Goal: Task Accomplishment & Management: Use online tool/utility

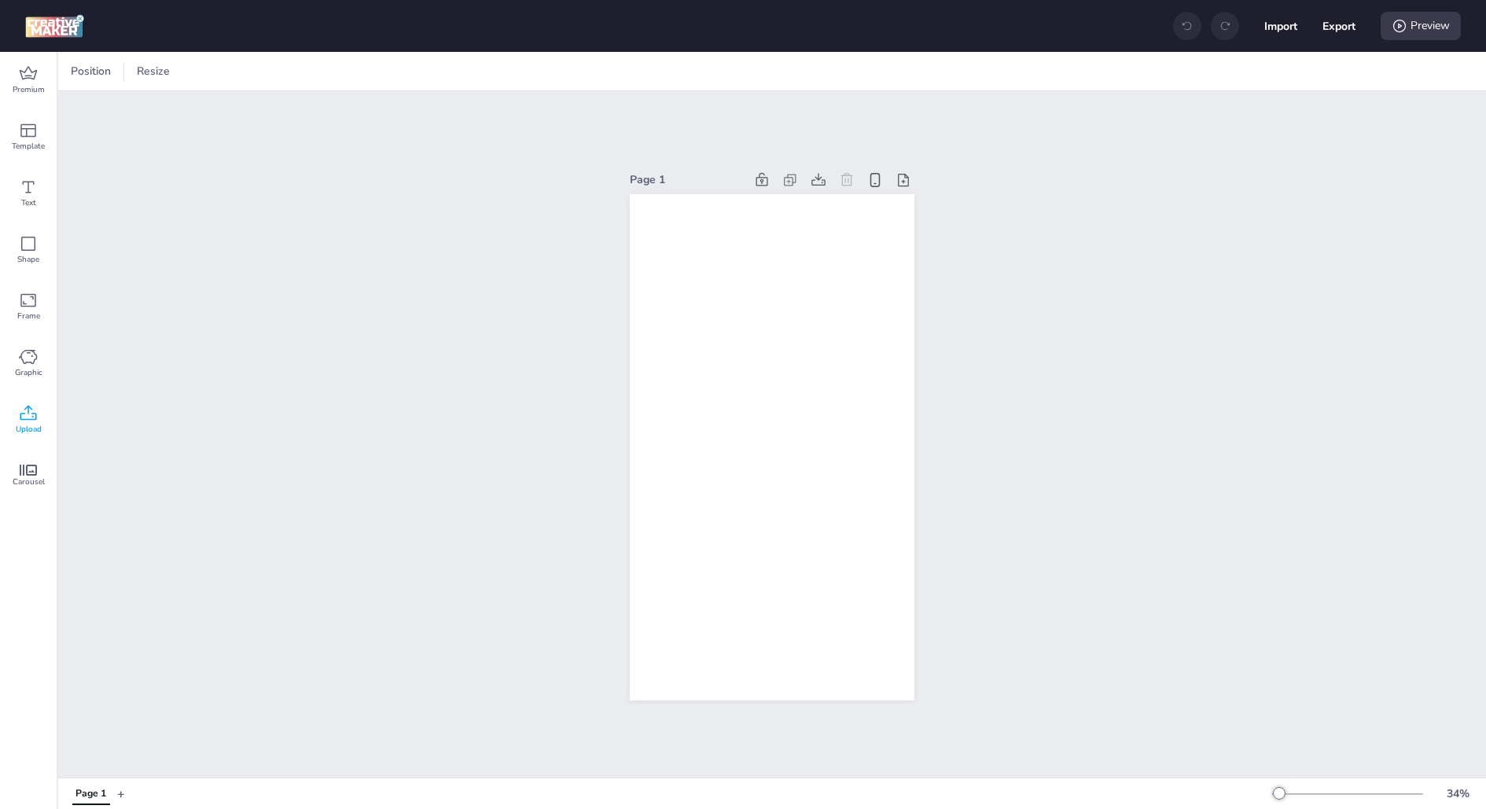
click at [31, 424] on span "Upload" at bounding box center [29, 429] width 26 height 13
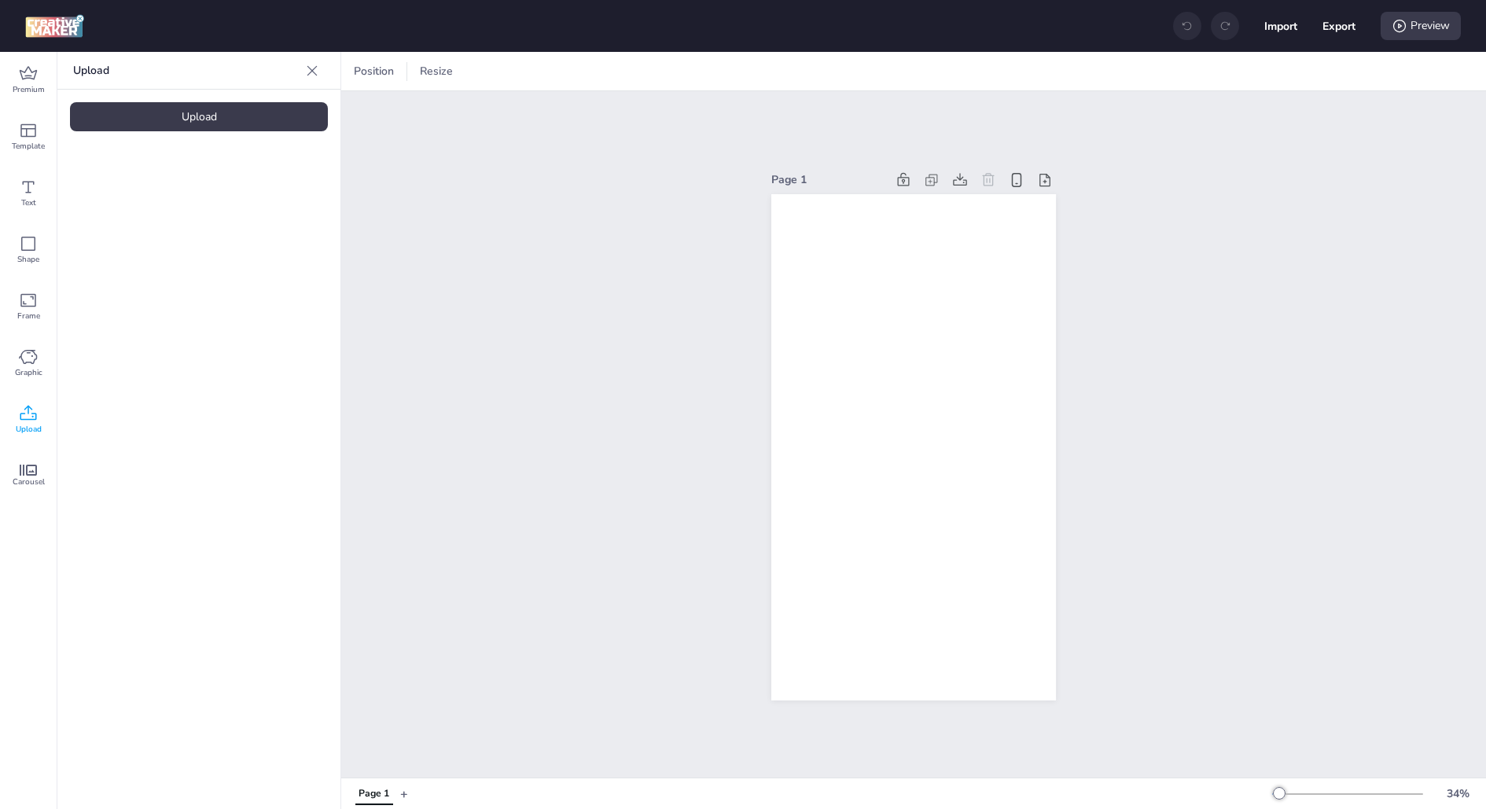
click at [225, 119] on div "Upload" at bounding box center [199, 116] width 258 height 29
click at [100, 251] on video at bounding box center [133, 219] width 126 height 63
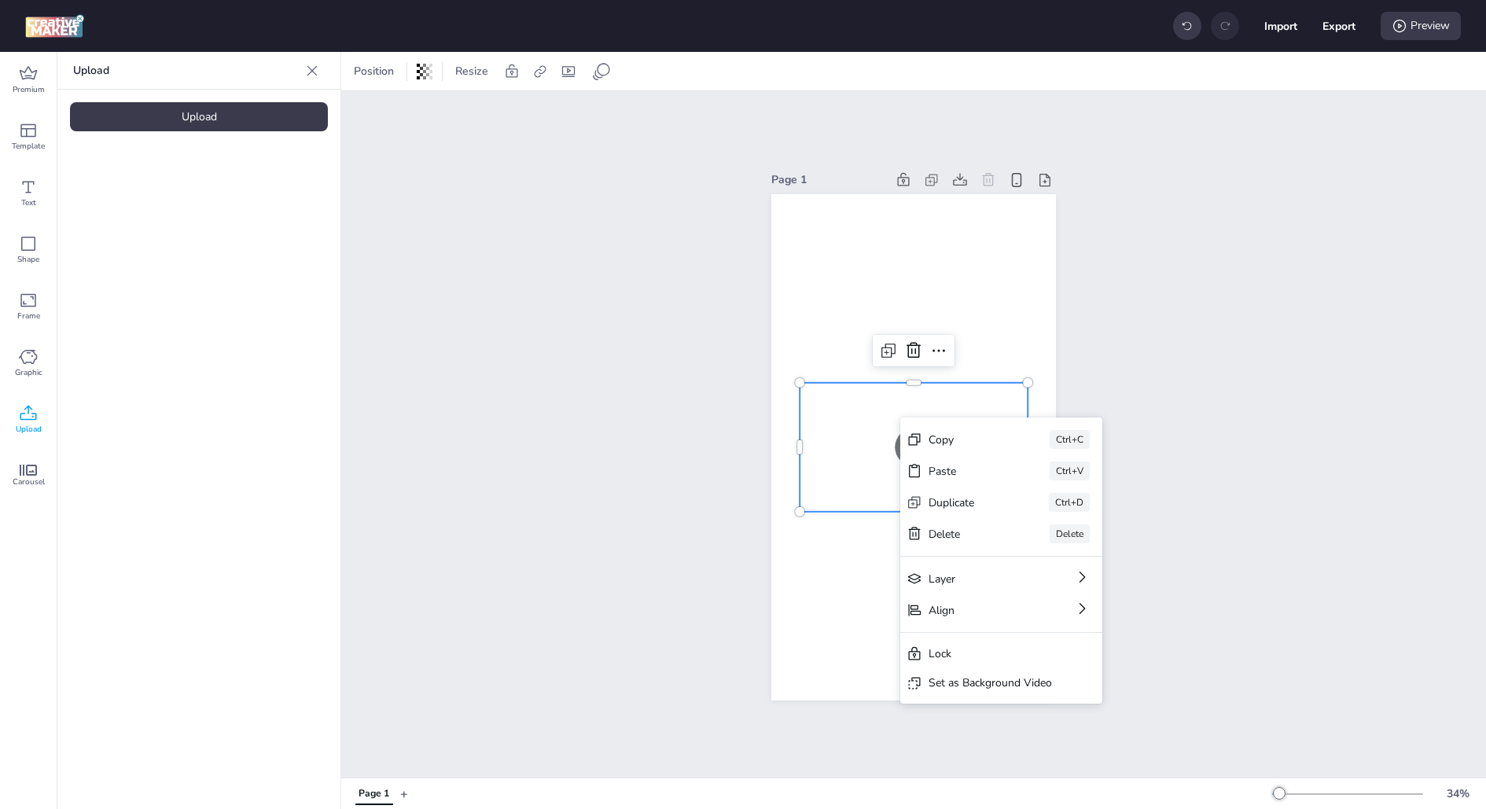
click at [1198, 501] on div "Page 1 Copy Ctrl+C Paste Ctrl+V Duplicate Ctrl+D Delete Delete Layer Align Lock…" at bounding box center [913, 434] width 1144 height 686
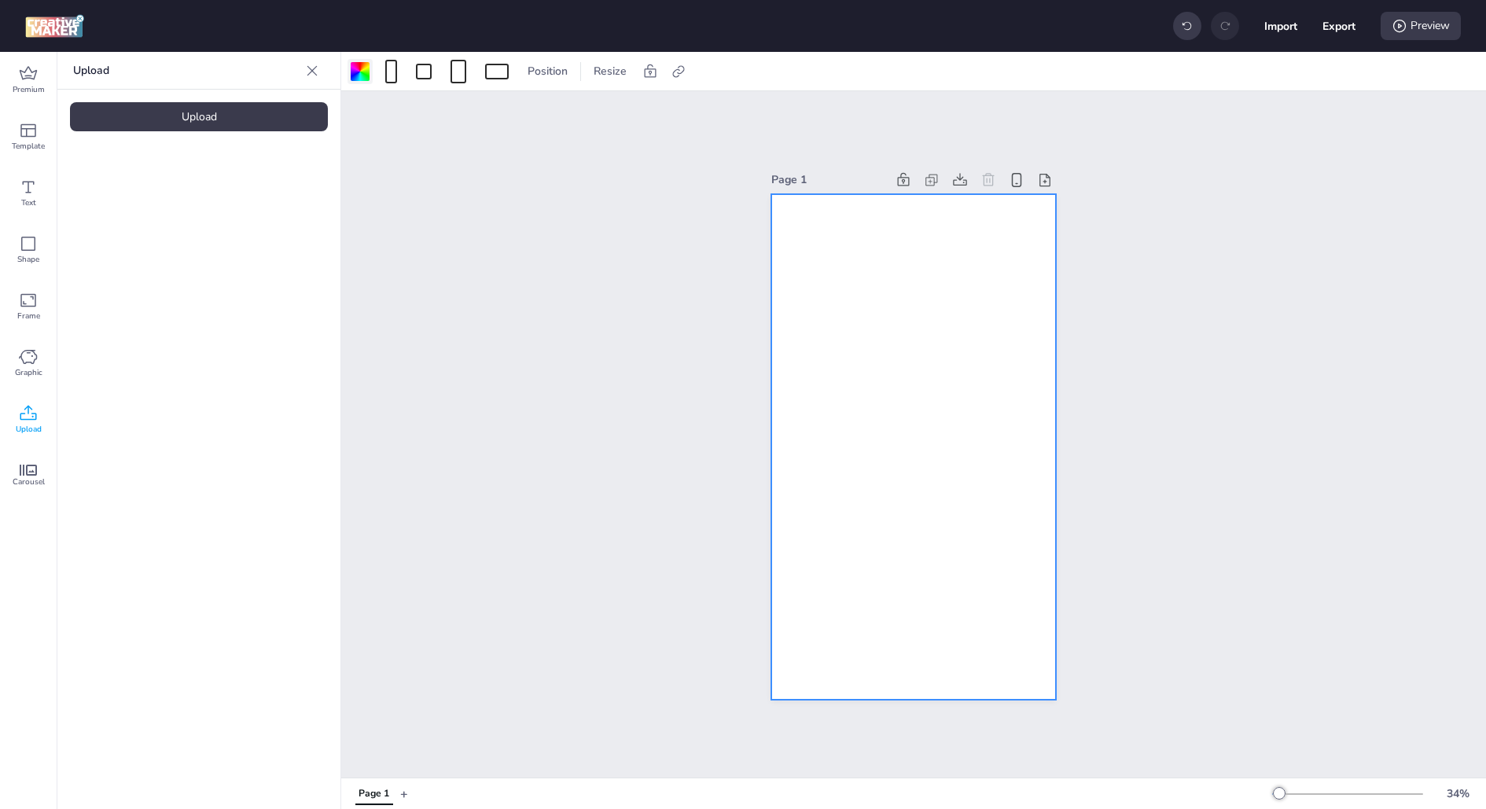
click at [363, 76] on div at bounding box center [360, 71] width 19 height 19
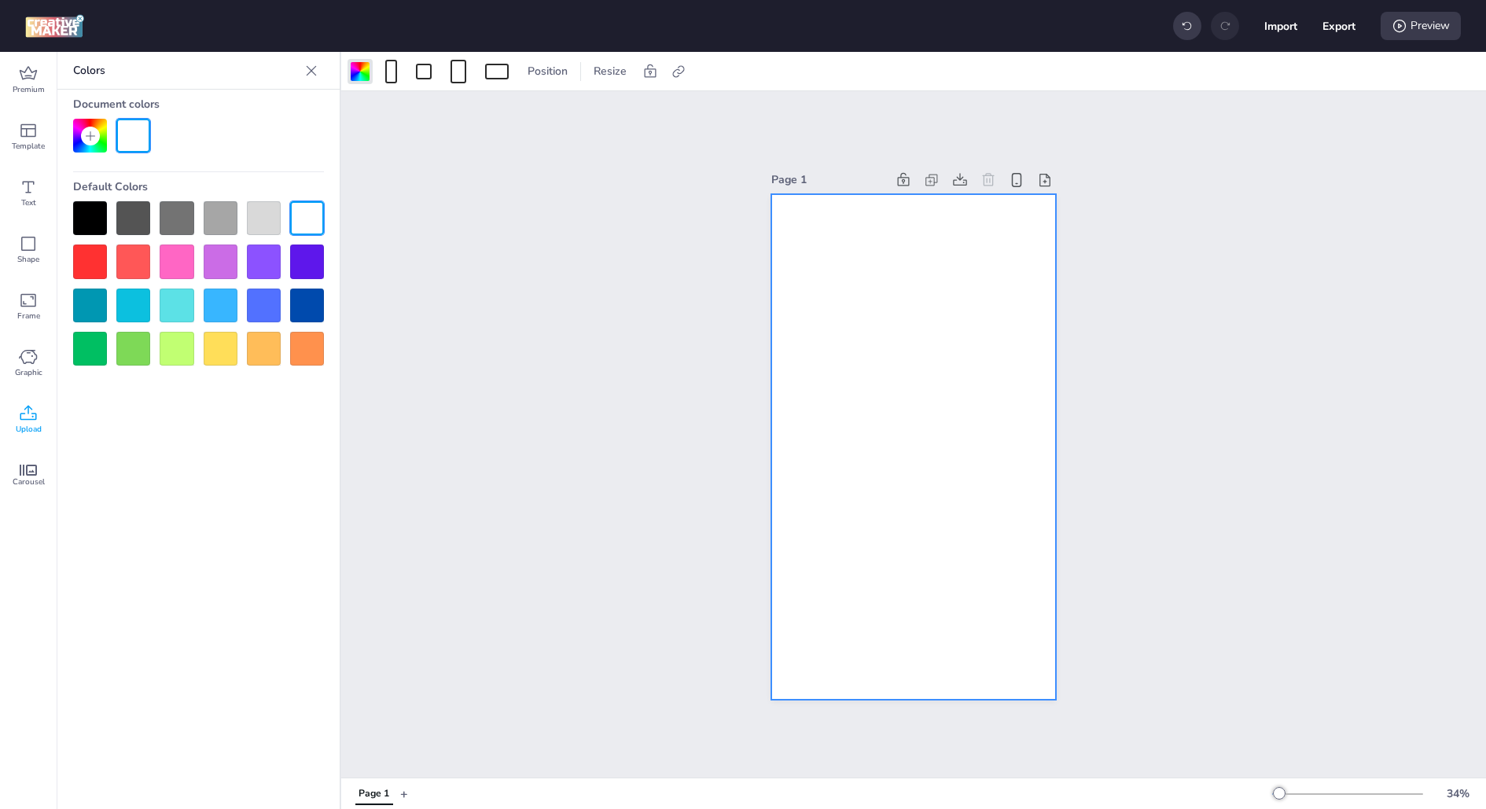
click at [100, 208] on div at bounding box center [90, 218] width 34 height 34
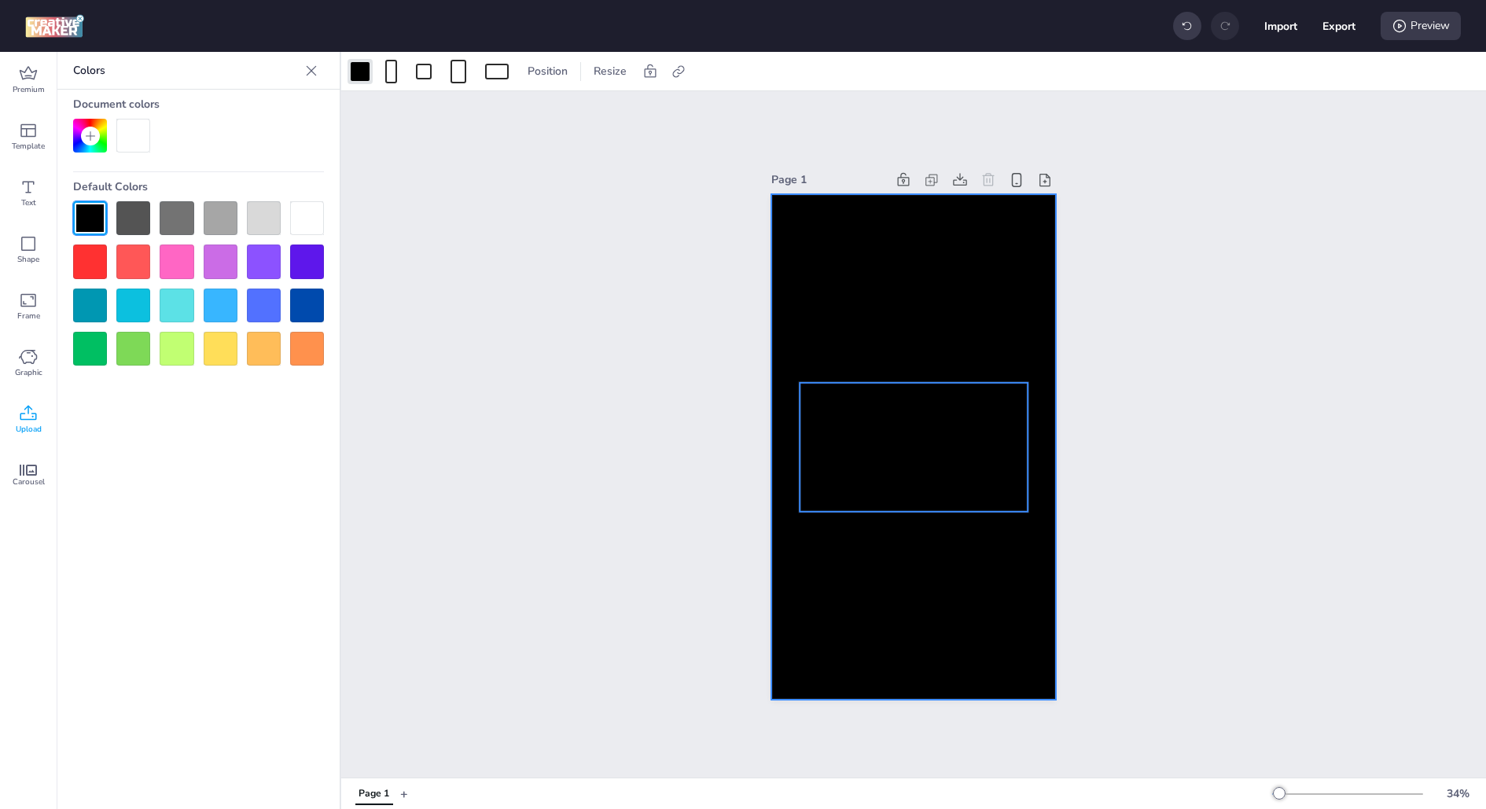
click at [821, 463] on video at bounding box center [913, 446] width 228 height 129
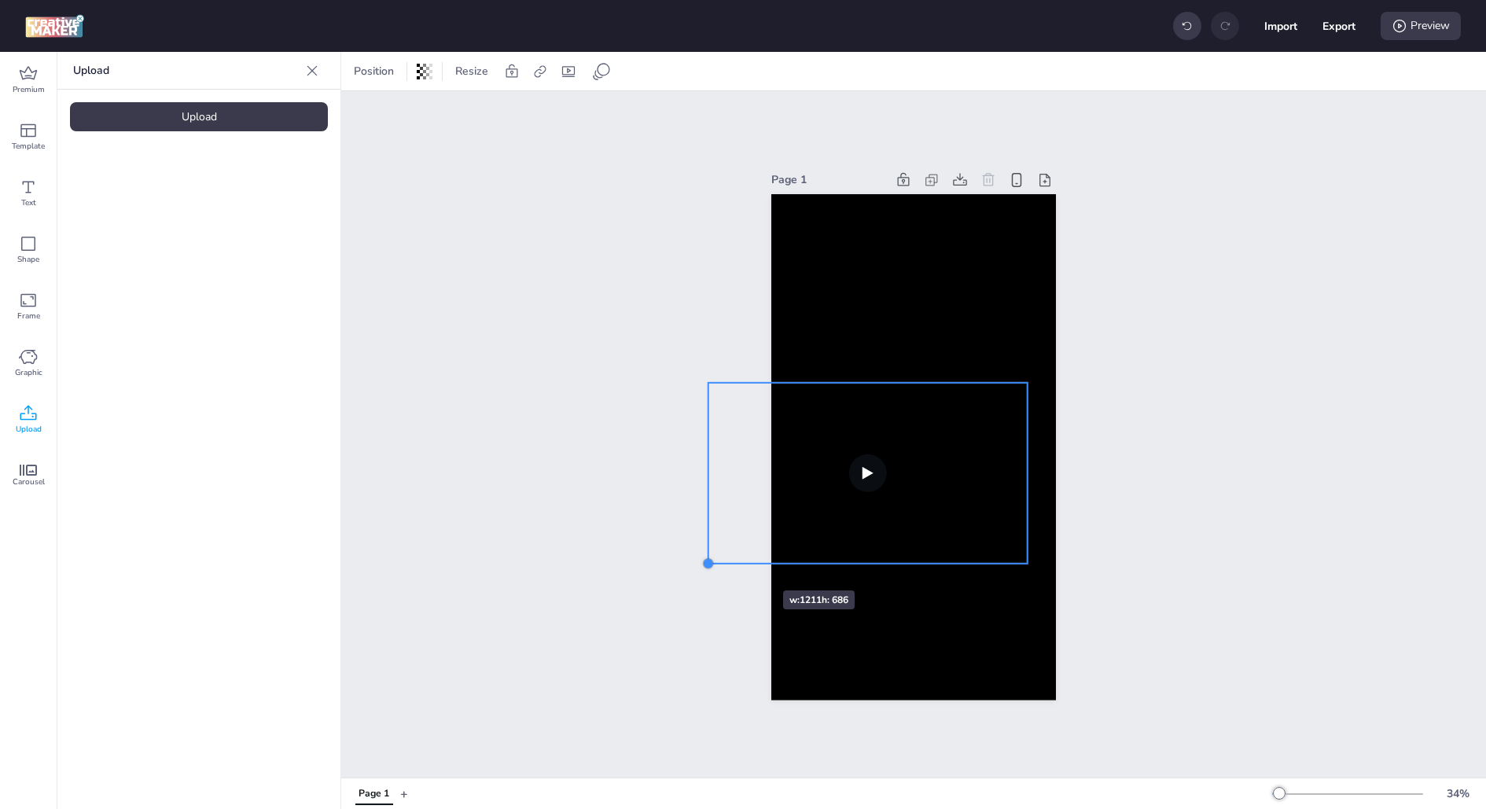
drag, startPoint x: 794, startPoint y: 510, endPoint x: 736, endPoint y: 562, distance: 77.9
click at [736, 562] on div "Page 1" at bounding box center [913, 434] width 373 height 569
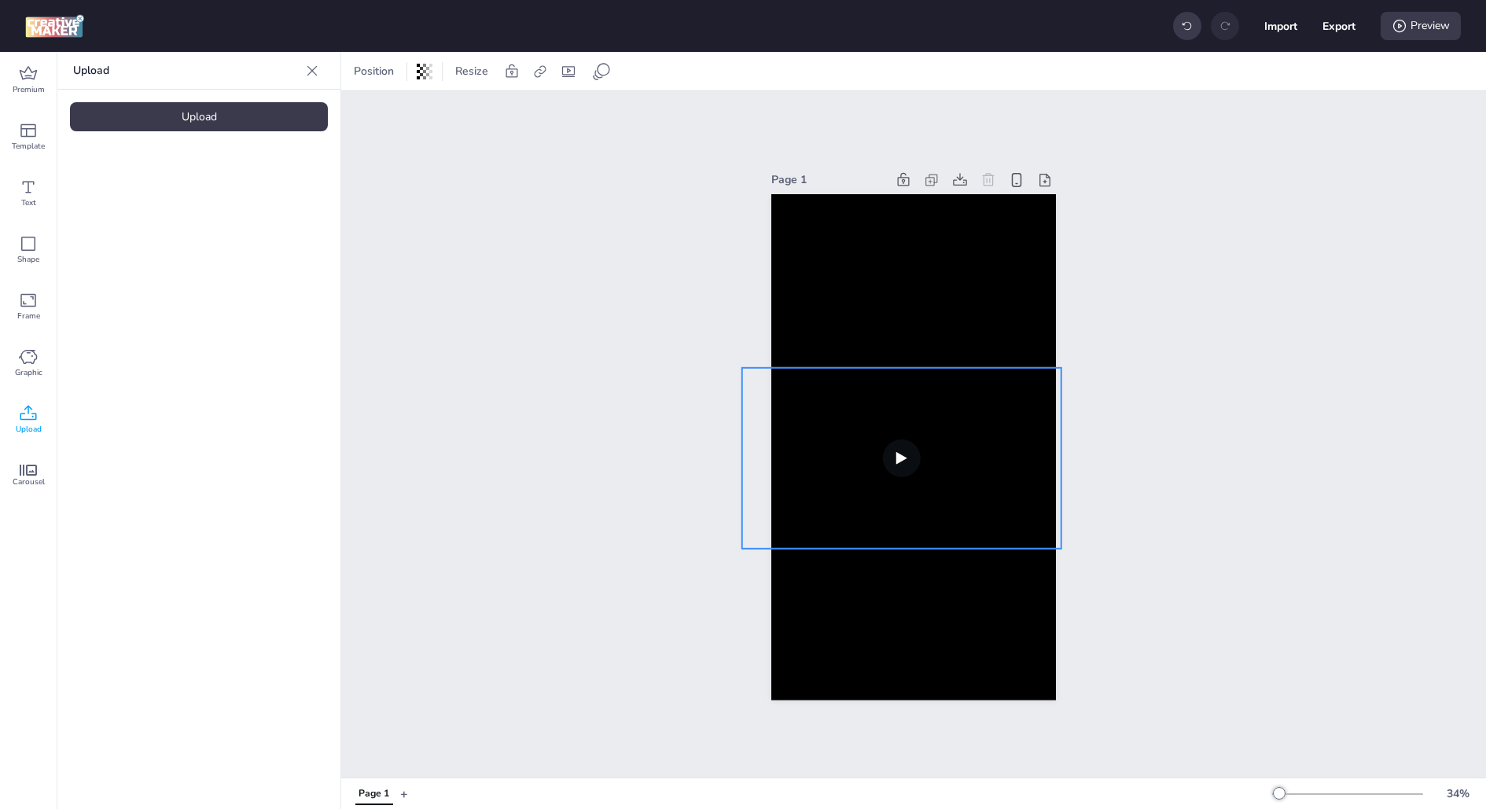
drag, startPoint x: 886, startPoint y: 501, endPoint x: 920, endPoint y: 486, distance: 37.0
click at [920, 486] on video at bounding box center [901, 457] width 319 height 181
click at [1109, 470] on div "Page 1" at bounding box center [913, 434] width 1144 height 686
click at [1043, 474] on video at bounding box center [905, 458] width 319 height 181
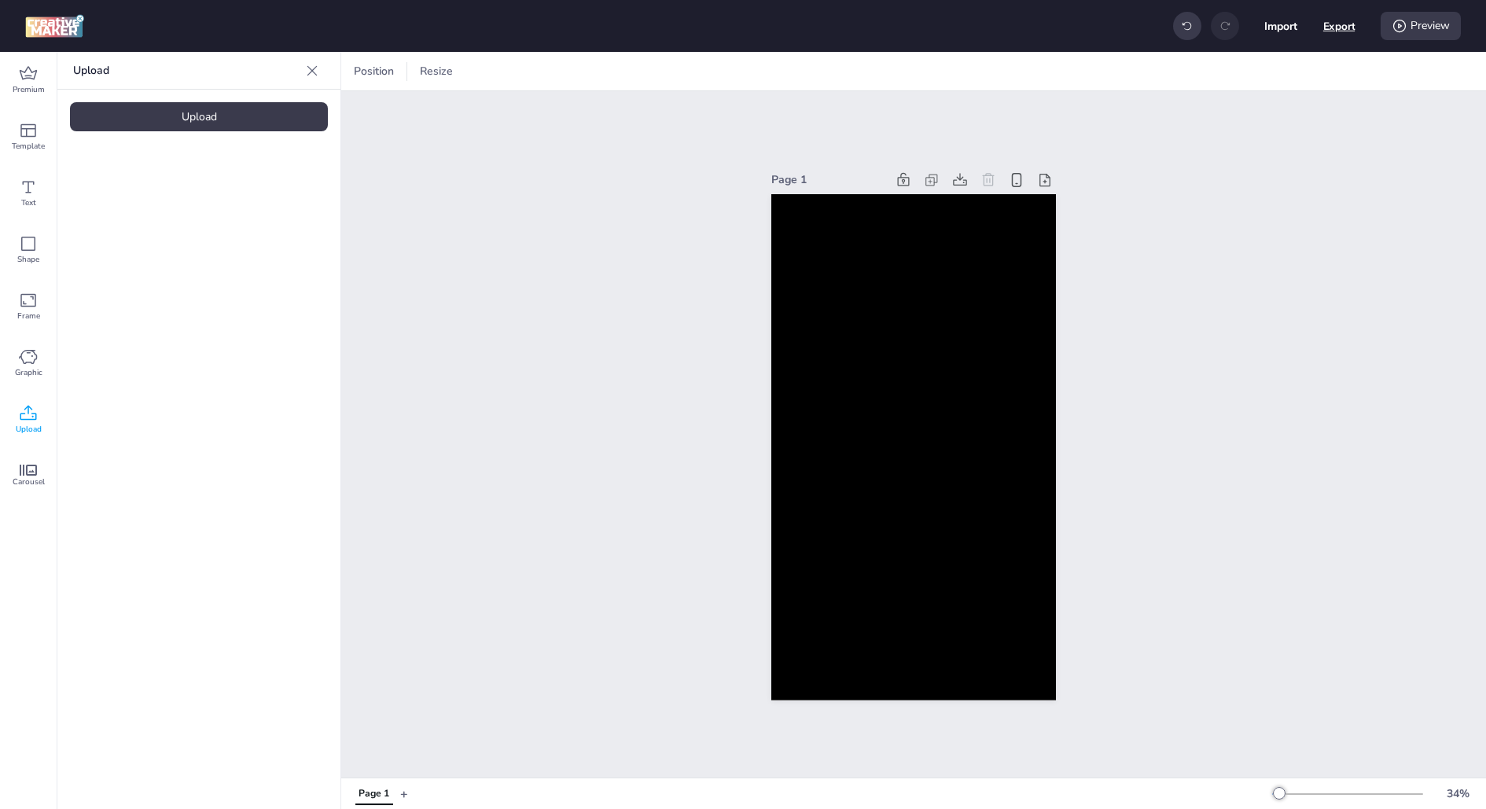
click at [1329, 19] on button "Export" at bounding box center [1339, 26] width 32 height 32
select select "html"
click at [1261, 92] on span "HTML" at bounding box center [1260, 92] width 112 height 14
click at [1250, 127] on span "HTML" at bounding box center [1262, 125] width 112 height 14
select select
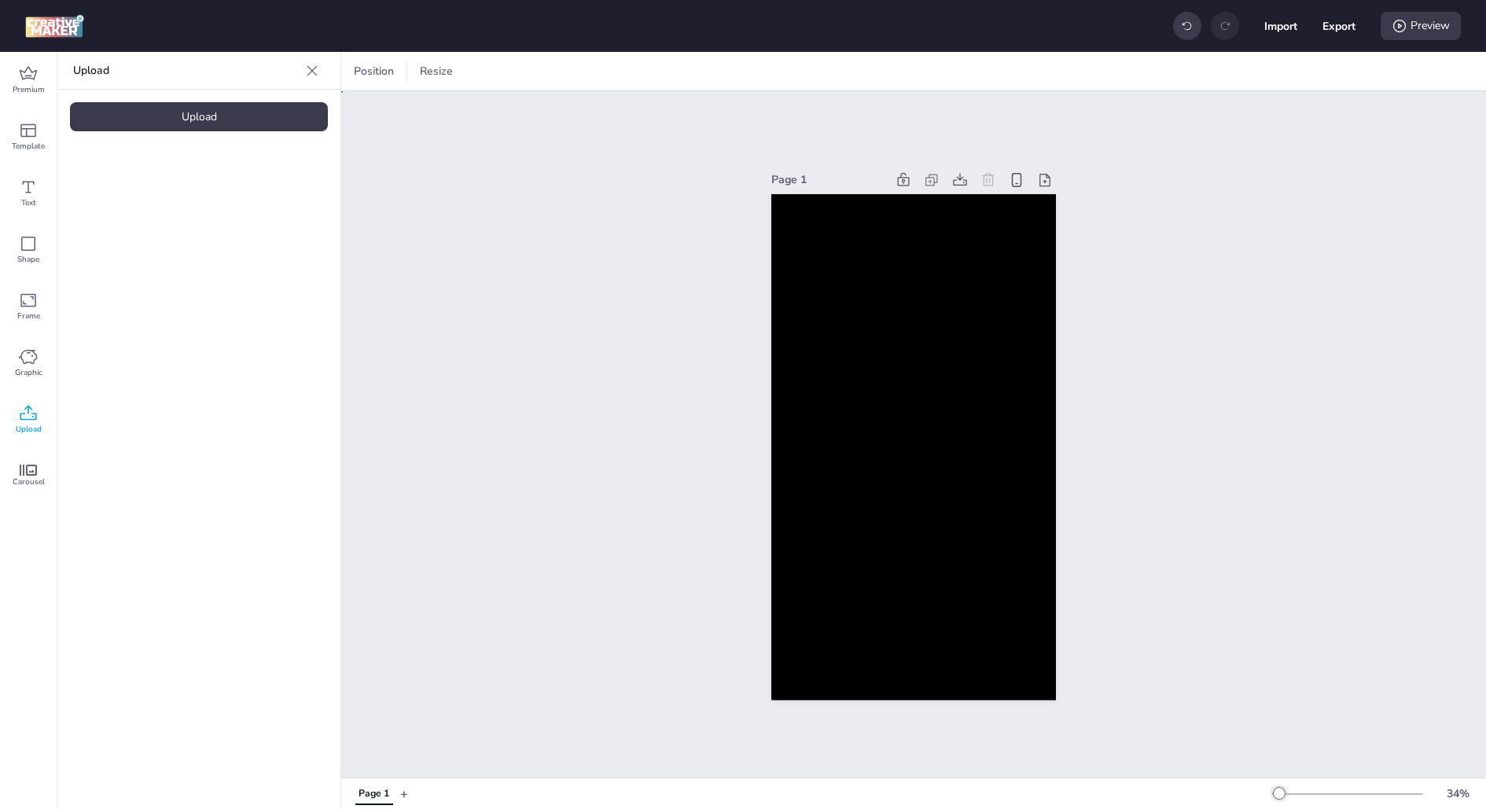
click at [623, 132] on div "Page 1" at bounding box center [913, 434] width 1144 height 686
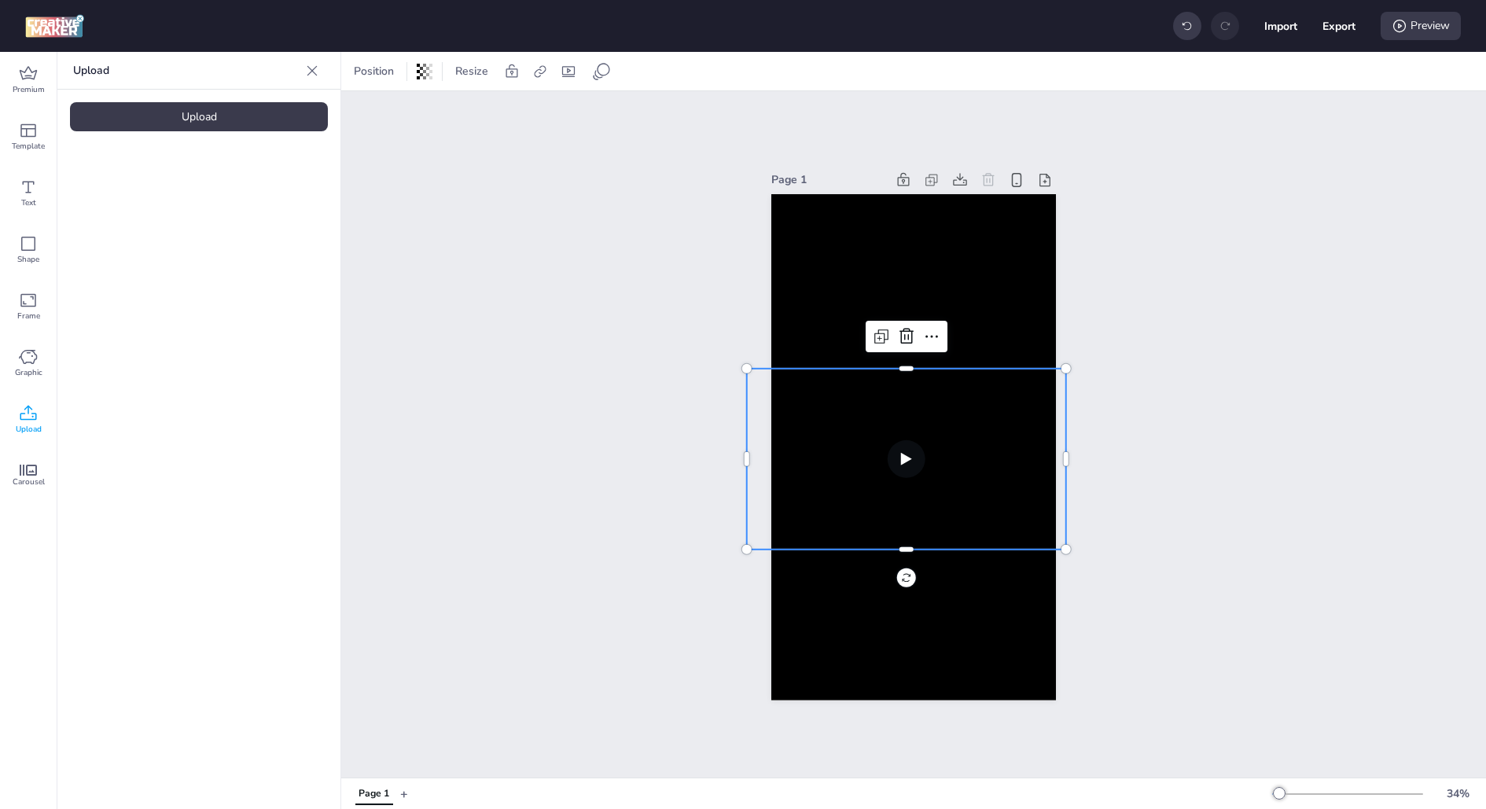
click at [860, 403] on video at bounding box center [906, 458] width 319 height 181
click at [853, 314] on div at bounding box center [913, 447] width 285 height 506
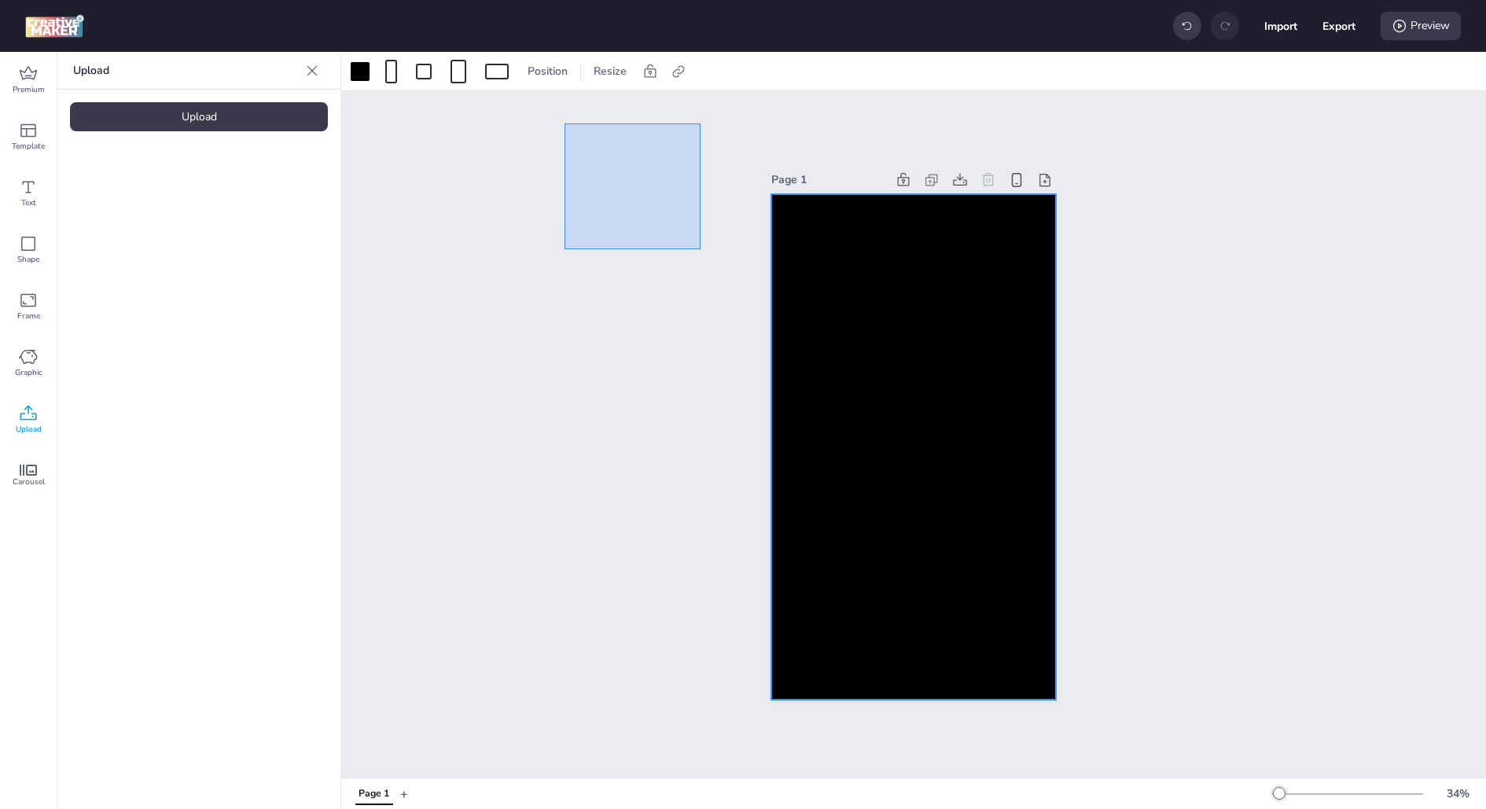
drag, startPoint x: 564, startPoint y: 123, endPoint x: 1075, endPoint y: 674, distance: 752.0
click at [1075, 674] on div "Page 1" at bounding box center [913, 434] width 1144 height 686
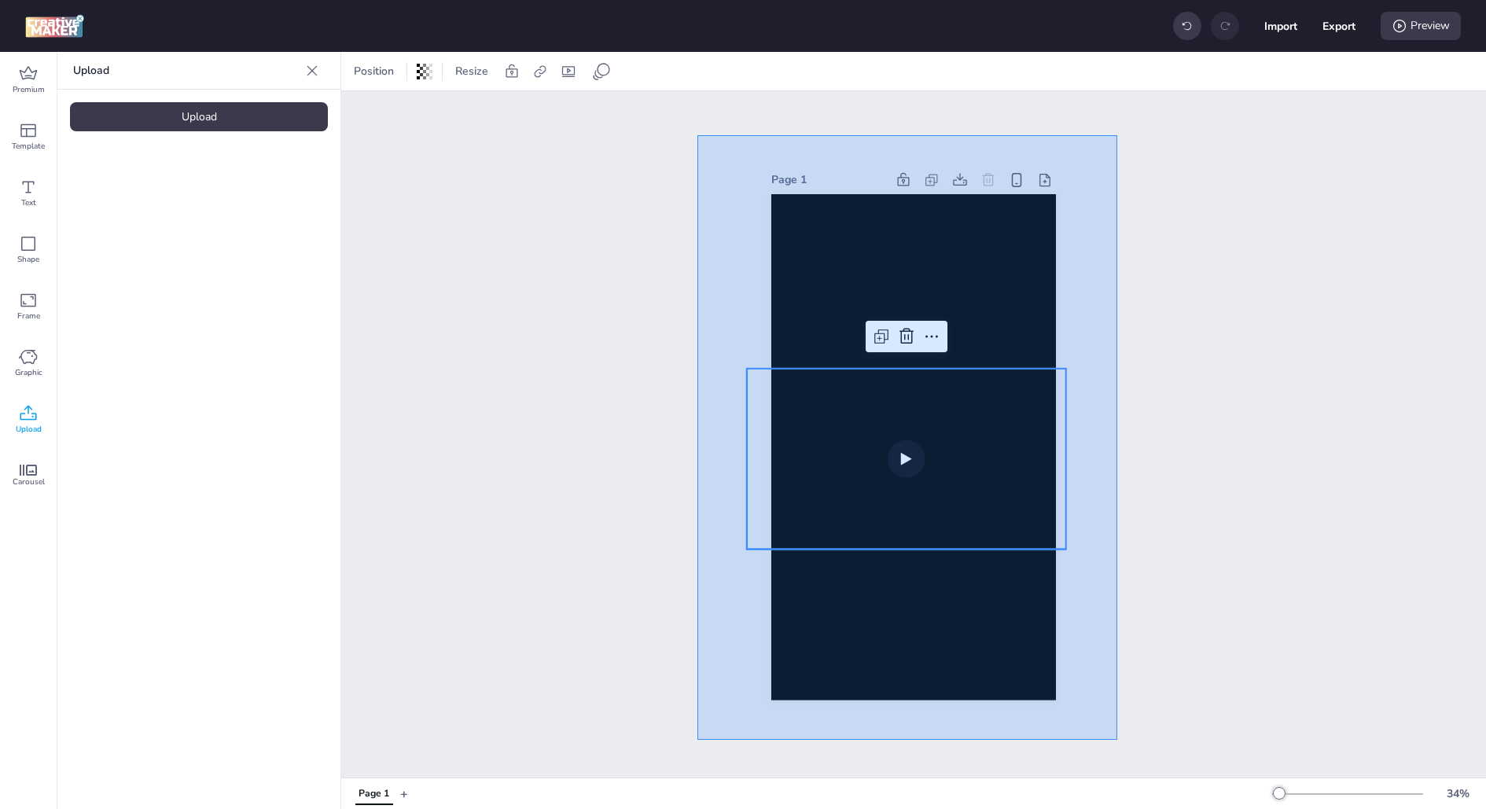
drag, startPoint x: 1116, startPoint y: 740, endPoint x: 694, endPoint y: 136, distance: 736.6
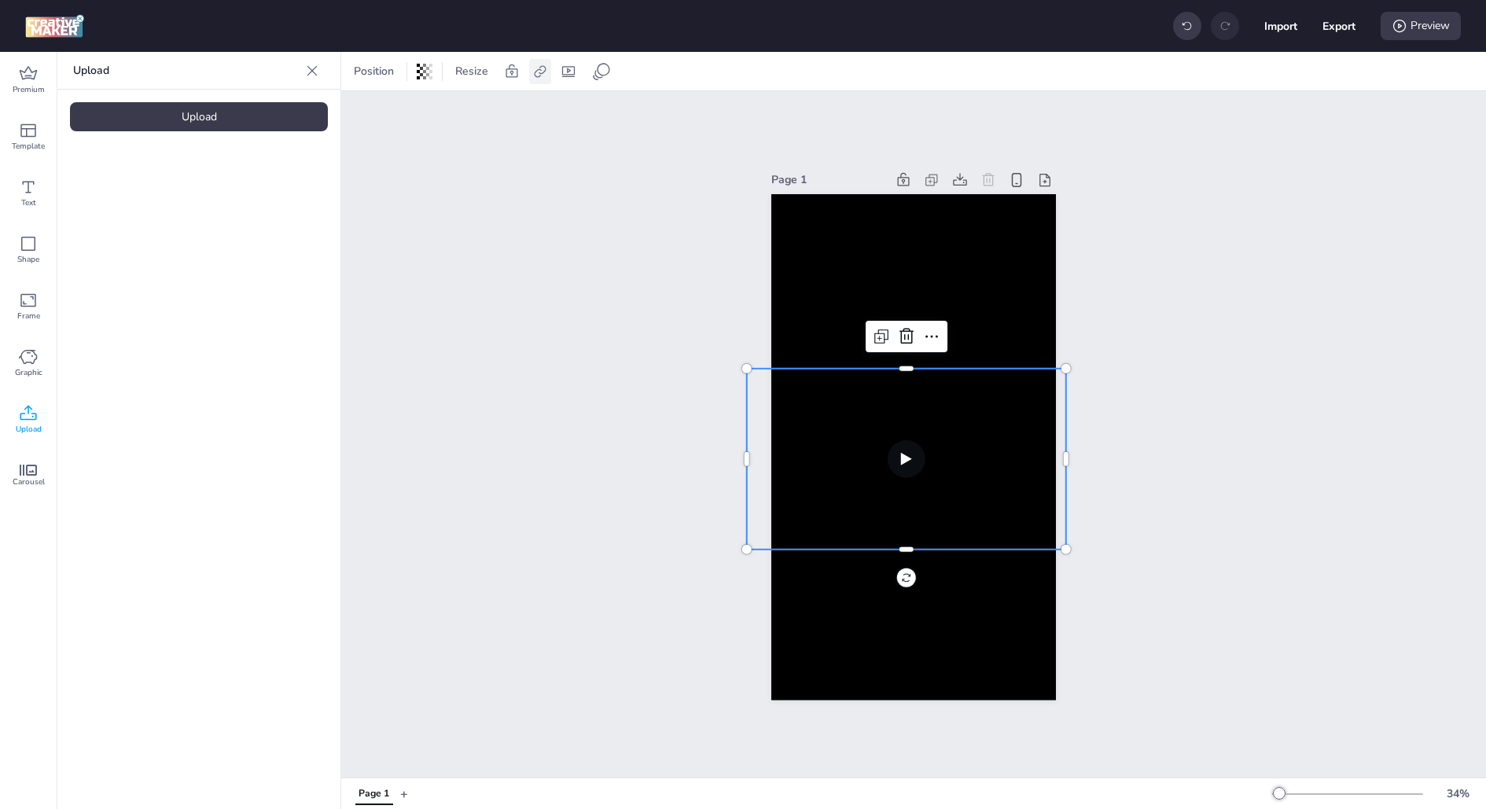
click at [527, 78] on div "Position Resize" at bounding box center [489, 71] width 285 height 25
click at [537, 75] on icon at bounding box center [540, 72] width 16 height 16
click at [480, 112] on span "Activate hyperlink" at bounding box center [436, 111] width 87 height 17
click at [383, 112] on input "Activate hyperlink" at bounding box center [378, 117] width 10 height 10
checkbox input "true"
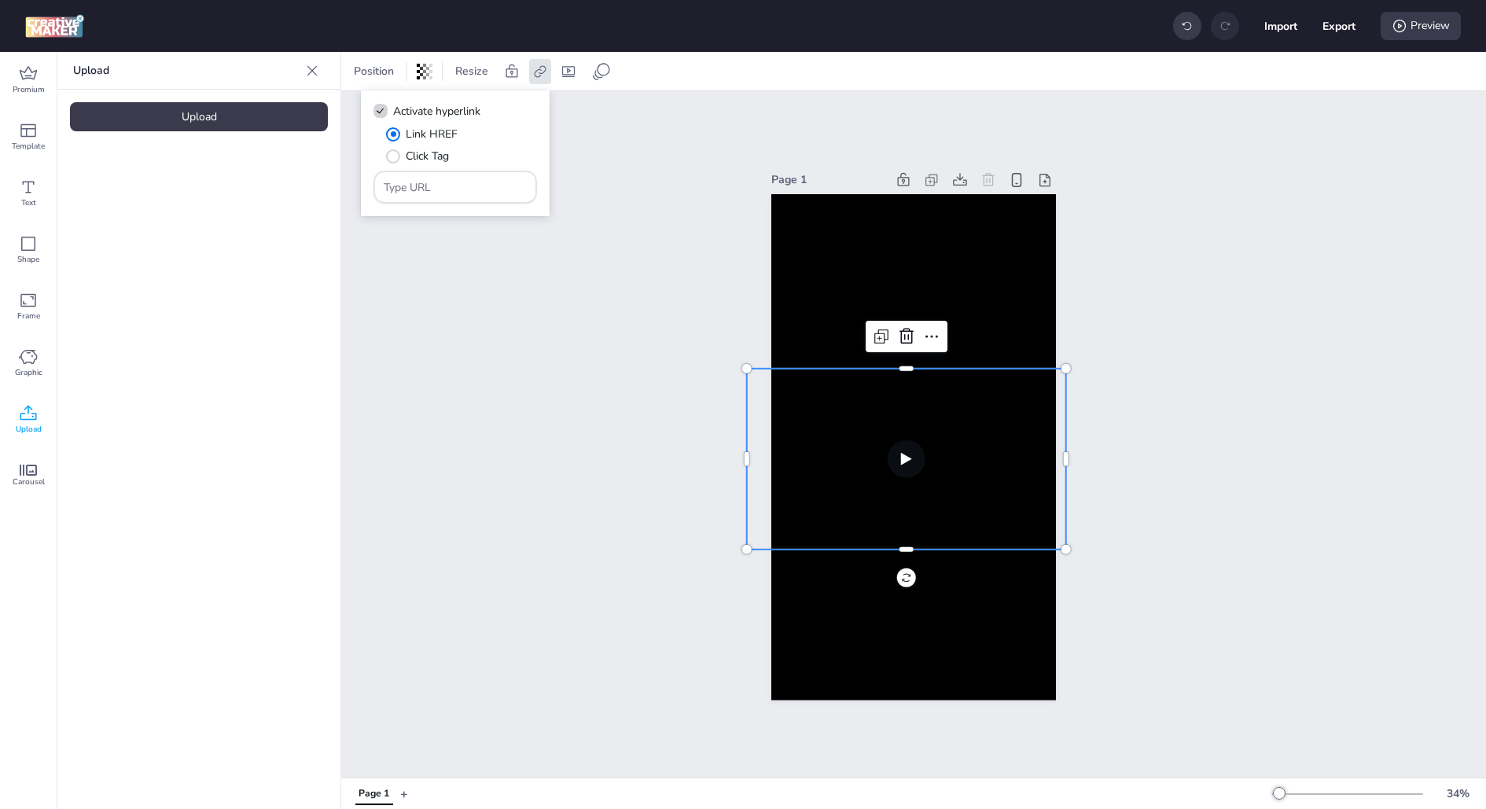
click at [458, 198] on div at bounding box center [456, 187] width 144 height 30
paste input "https://[DOMAIN_NAME]/fcgi-bin/dispatch.fcgi?a.A=cl&[DOMAIN_NAME]=2986&[DOMAIN_…"
type input "https://[DOMAIN_NAME]/fcgi-bin/dispatch.fcgi?a.A=cl&[DOMAIN_NAME]=2986&[DOMAIN_…"
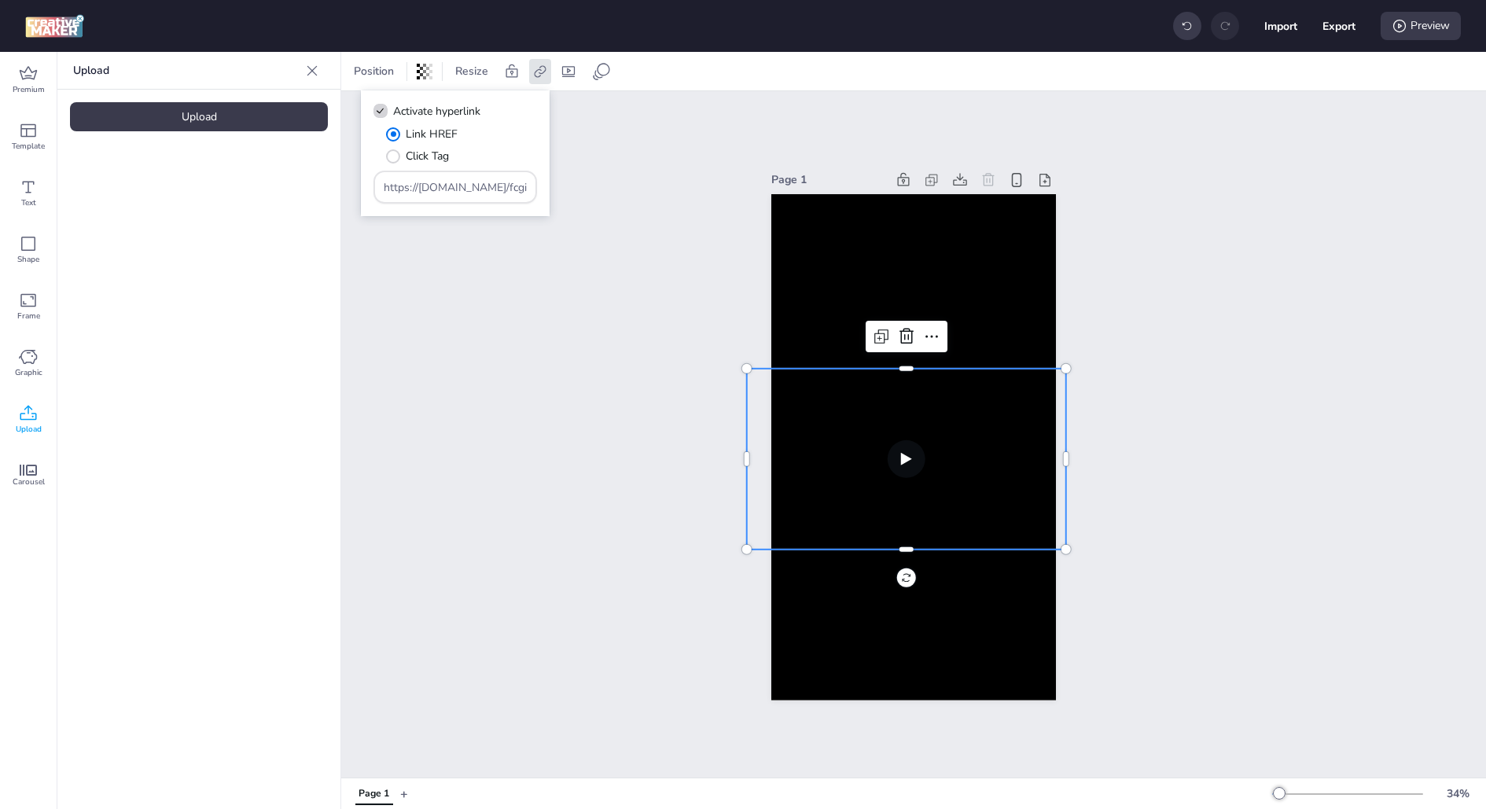
click at [526, 154] on div "Link HREF Click Tag" at bounding box center [461, 145] width 151 height 39
click at [1287, 180] on div "Page 1" at bounding box center [913, 434] width 1144 height 686
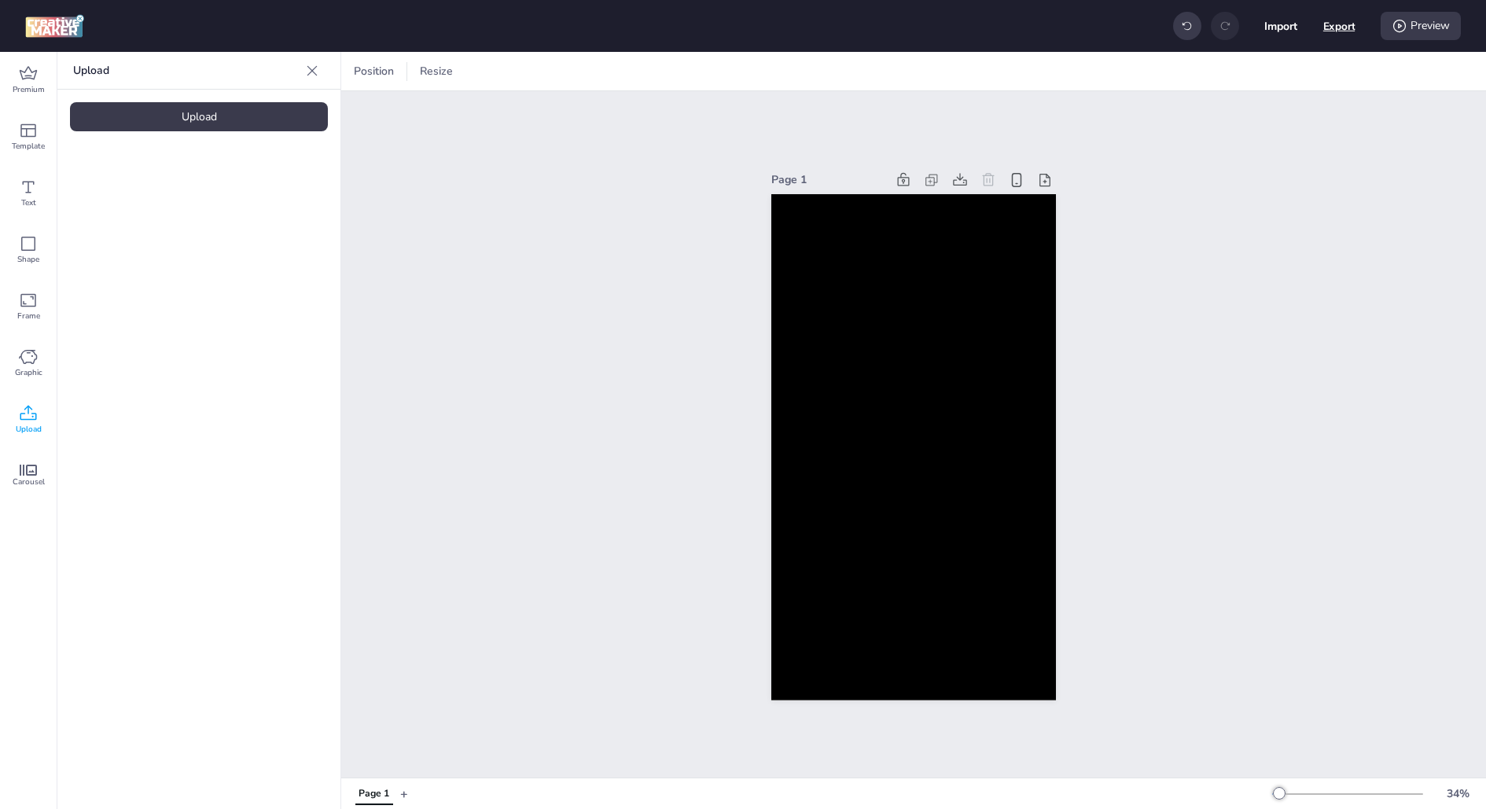
click at [1343, 24] on button "Export" at bounding box center [1339, 26] width 32 height 32
click at [1286, 94] on div "fileType" at bounding box center [1260, 91] width 112 height 24
click at [1255, 131] on span "HTML" at bounding box center [1262, 125] width 112 height 14
type input "html"
select select "html"
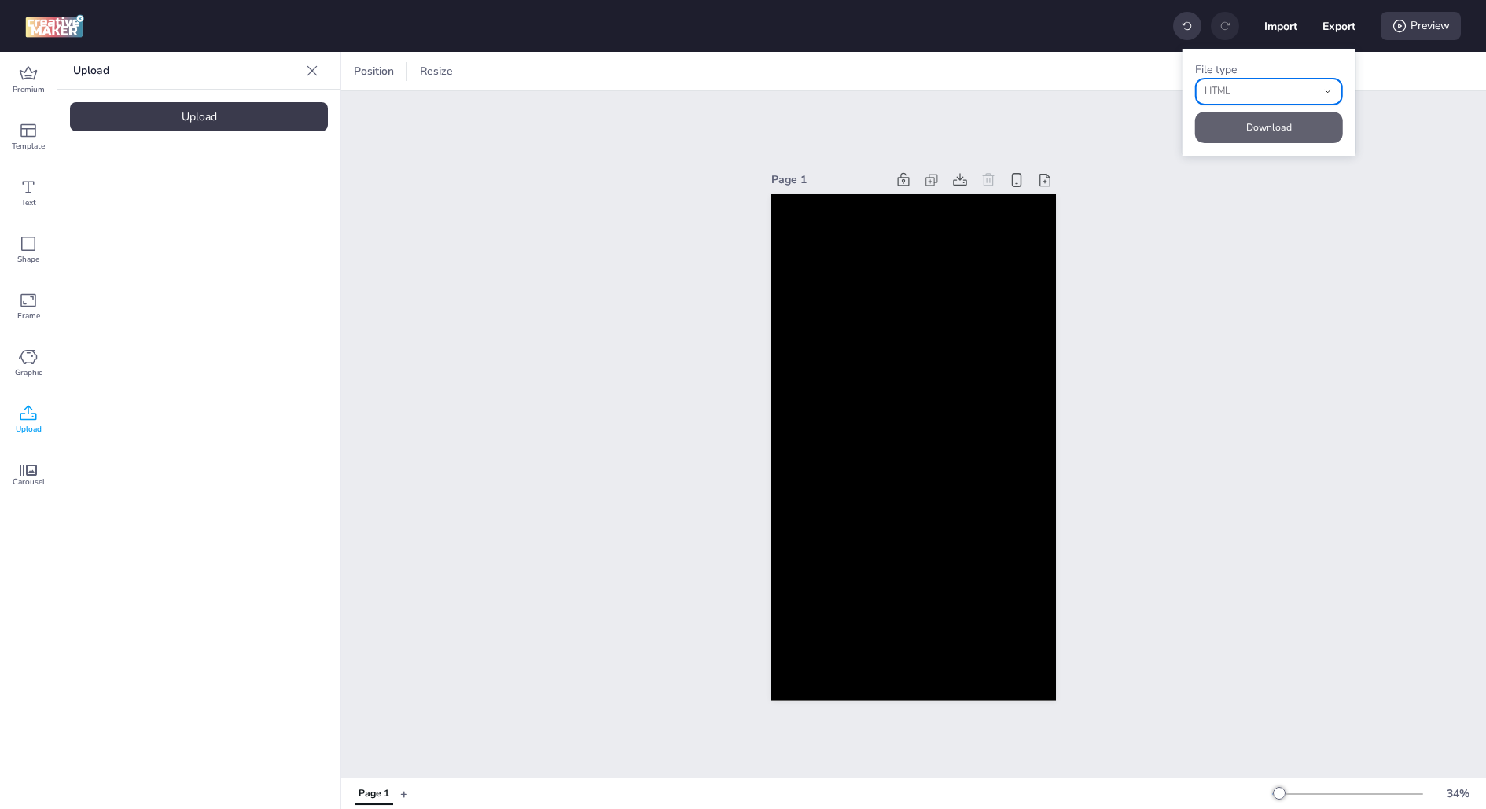
click at [1255, 131] on button "Download" at bounding box center [1269, 127] width 148 height 31
